Goal: Task Accomplishment & Management: Complete application form

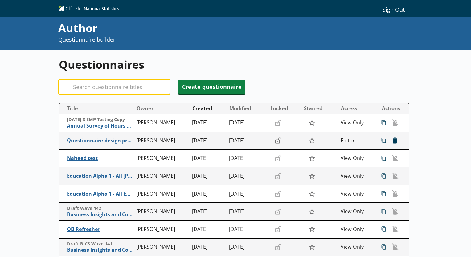
click at [123, 85] on input "Search" at bounding box center [114, 87] width 111 height 15
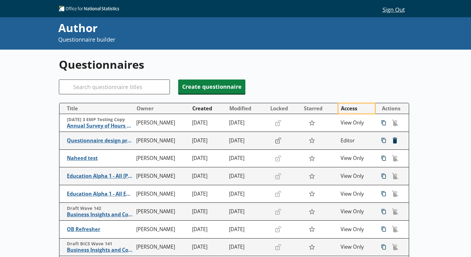
click at [346, 105] on button "Access" at bounding box center [357, 109] width 37 height 10
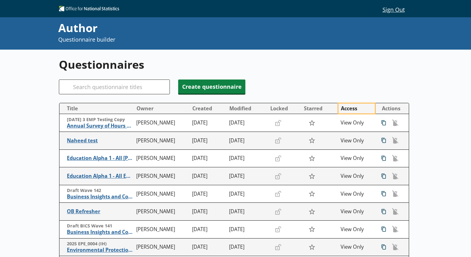
click at [346, 105] on button "Access" at bounding box center [357, 109] width 37 height 10
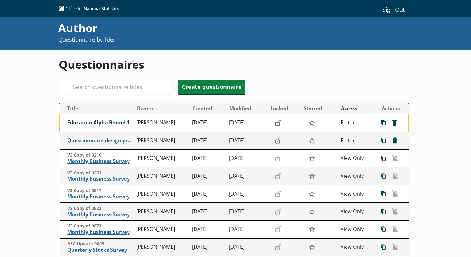
click at [122, 123] on span "Education Alpha Round 1" at bounding box center [100, 123] width 66 height 6
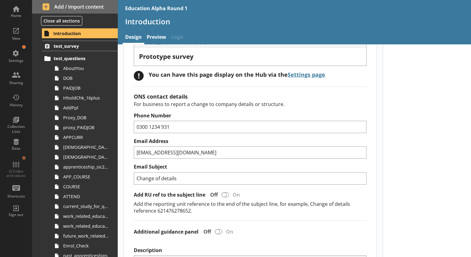
scroll to position [62, 0]
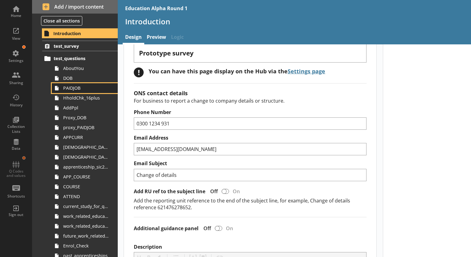
click at [85, 89] on span "PAIDJOB" at bounding box center [86, 88] width 46 height 6
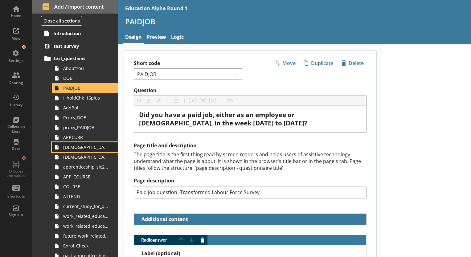
click at [78, 150] on span "[DEMOGRAPHIC_DATA]_main_job" at bounding box center [86, 147] width 46 height 6
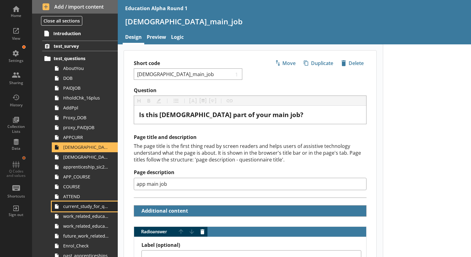
click at [82, 208] on span "current_study_for_qual" at bounding box center [86, 207] width 46 height 6
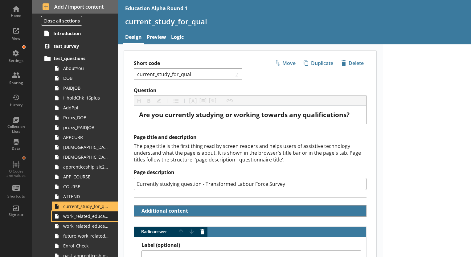
click at [85, 220] on link "work_related_education_4weeks" at bounding box center [85, 217] width 66 height 10
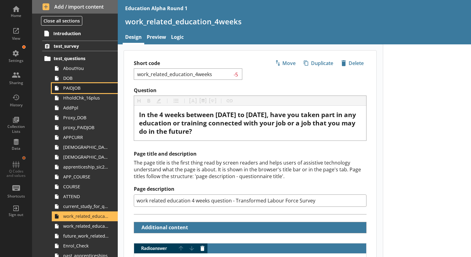
click at [79, 91] on link "PAIDJOB" at bounding box center [85, 88] width 66 height 10
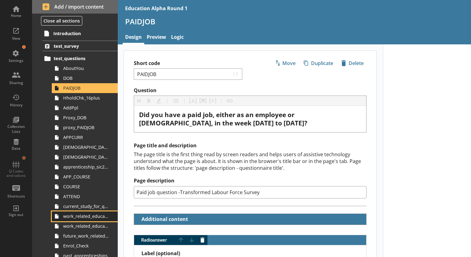
click at [85, 218] on span "work_related_education_4weeks" at bounding box center [86, 216] width 46 height 6
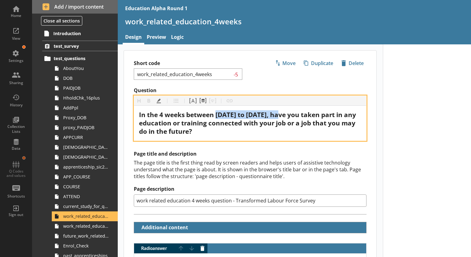
drag, startPoint x: 217, startPoint y: 114, endPoint x: 292, endPoint y: 116, distance: 74.3
click at [292, 116] on span "In the 4 weeks between [DATE] to [DATE], have you taken part in any education o…" at bounding box center [248, 122] width 219 height 25
copy span "[DATE]"
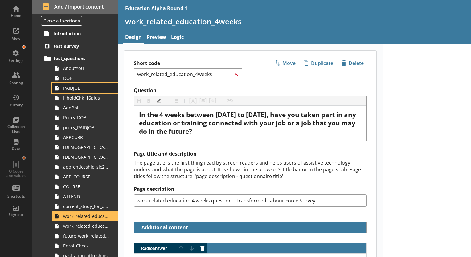
click at [78, 91] on link "PAIDJOB" at bounding box center [85, 88] width 66 height 10
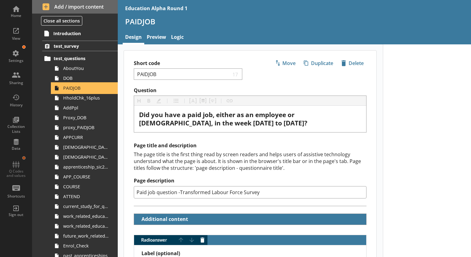
type textarea "x"
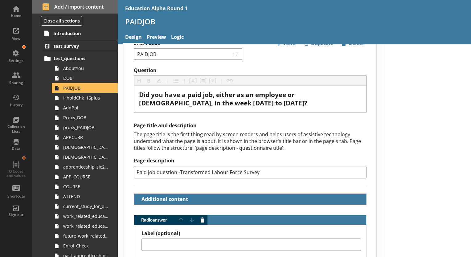
scroll to position [31, 0]
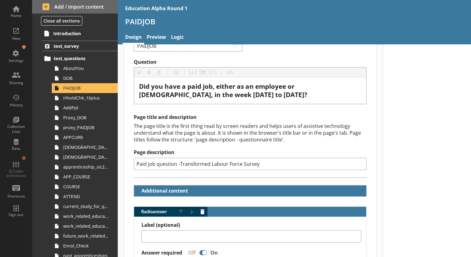
scroll to position [0, 0]
